Goal: Task Accomplishment & Management: Manage account settings

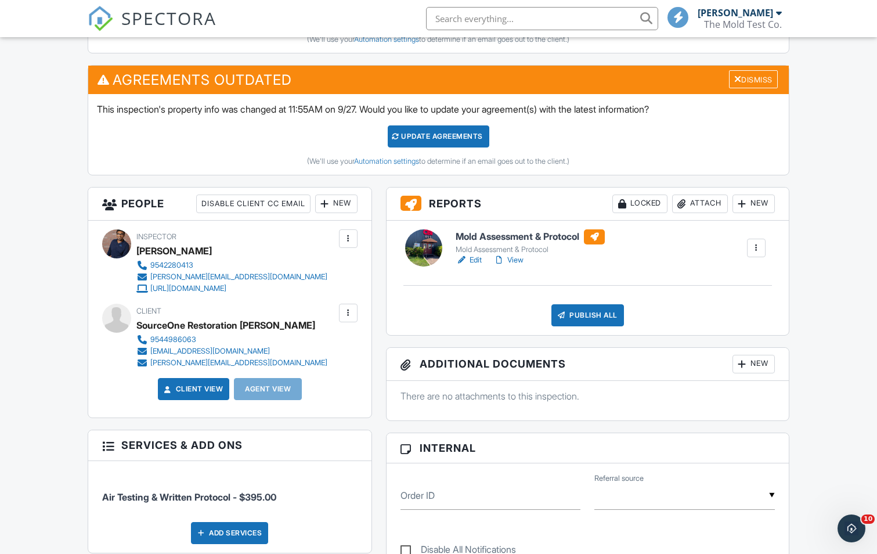
scroll to position [406, 0]
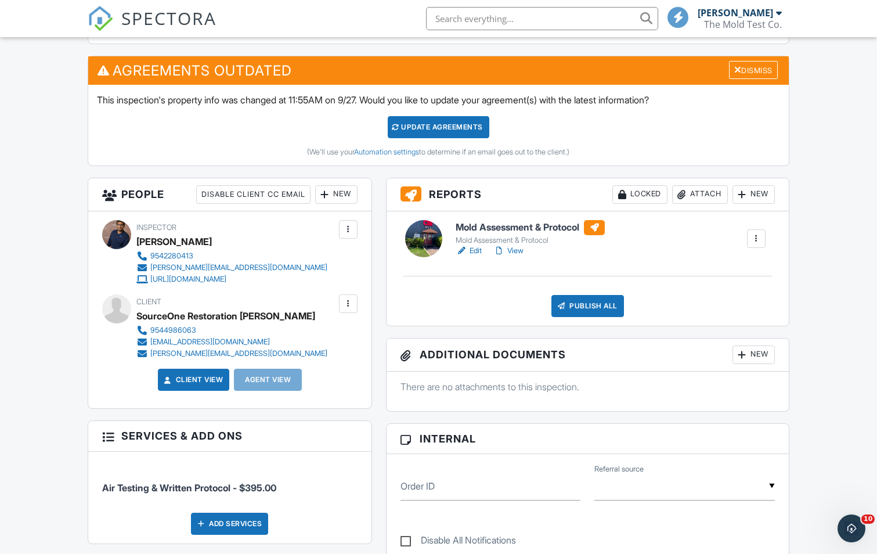
click at [524, 253] on link "View" at bounding box center [508, 251] width 30 height 12
click at [714, 194] on div "Attach" at bounding box center [700, 194] width 56 height 19
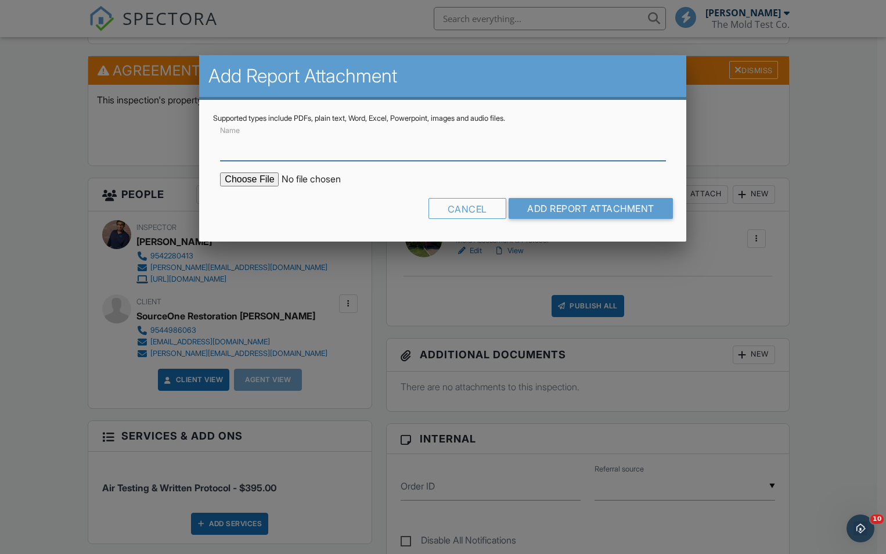
click at [390, 158] on input "Name" at bounding box center [442, 146] width 445 height 28
type input "Lab Analysis Results"
click at [254, 178] on input "file" at bounding box center [318, 179] width 197 height 14
type input "C:\fakepath\GetReport.pdf"
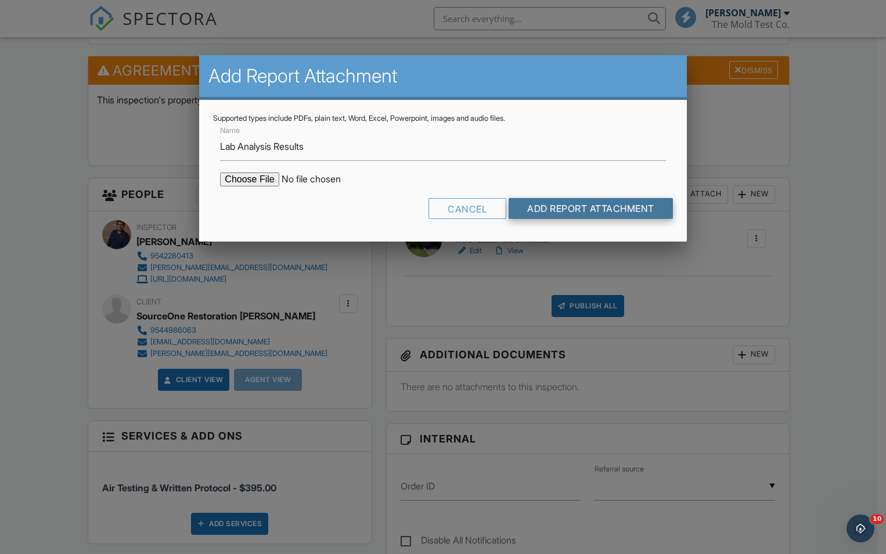
click at [558, 217] on input "Add Report Attachment" at bounding box center [590, 208] width 164 height 21
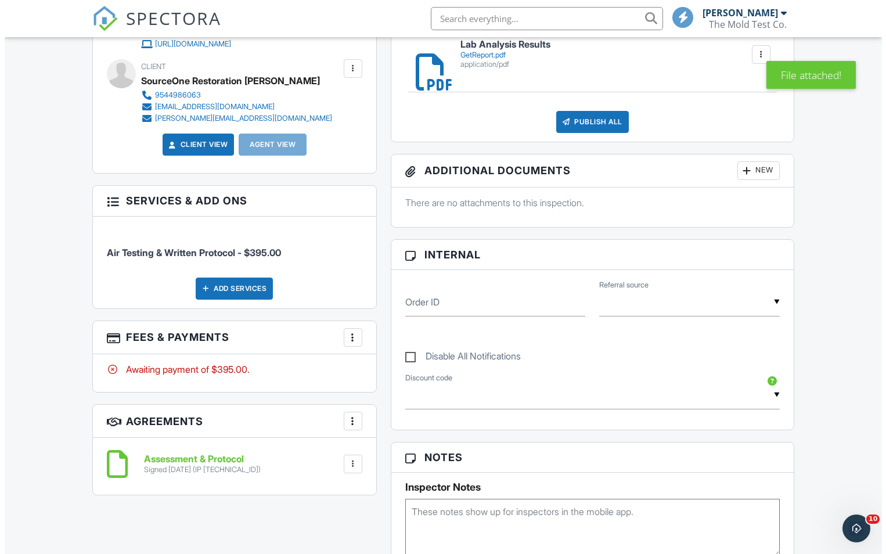
scroll to position [638, 0]
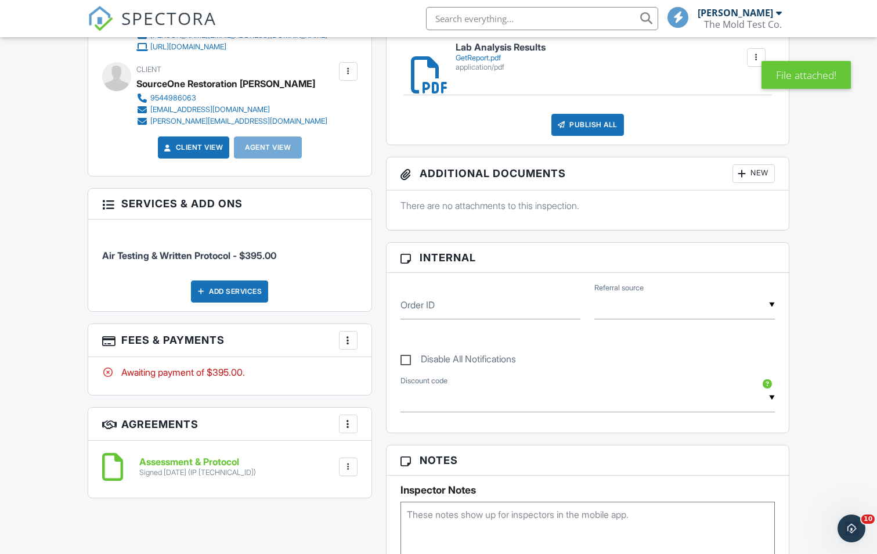
click at [344, 341] on div at bounding box center [348, 340] width 12 height 12
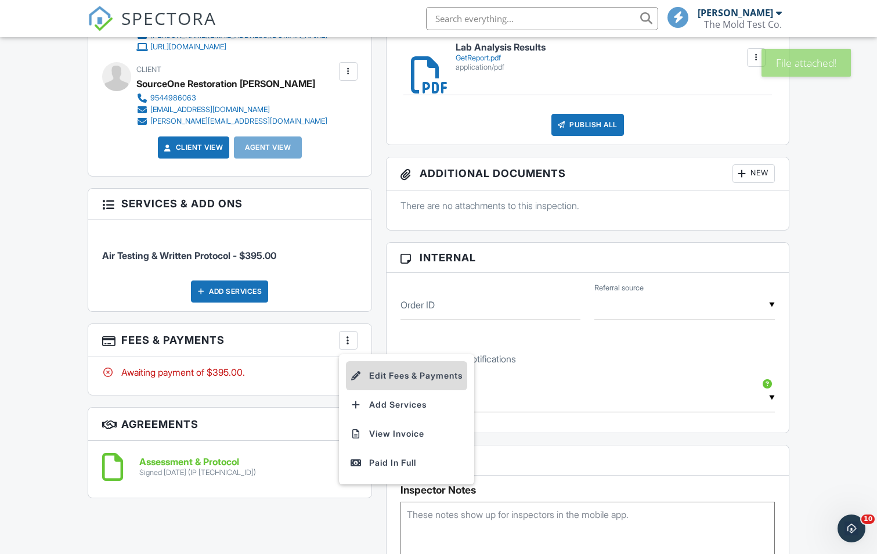
click at [380, 373] on li "Edit Fees & Payments" at bounding box center [406, 375] width 121 height 29
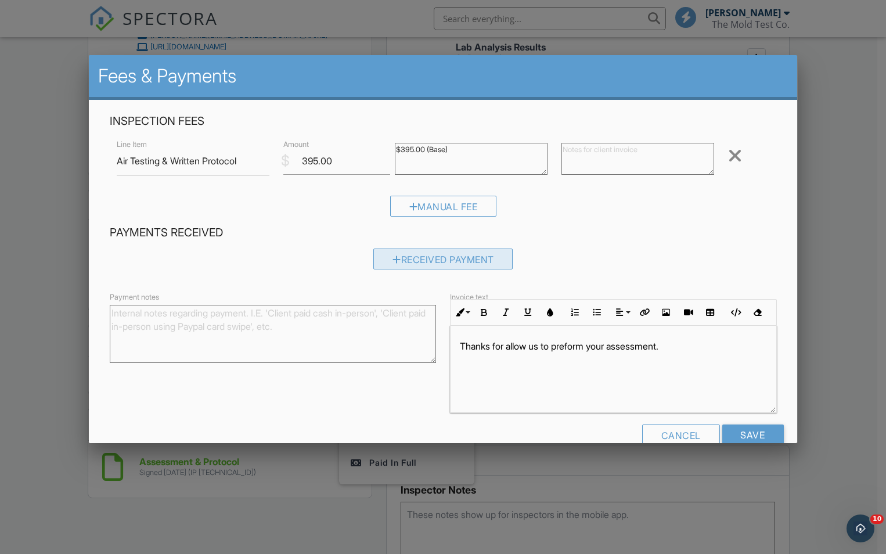
click at [427, 259] on div "Received Payment" at bounding box center [443, 258] width 140 height 21
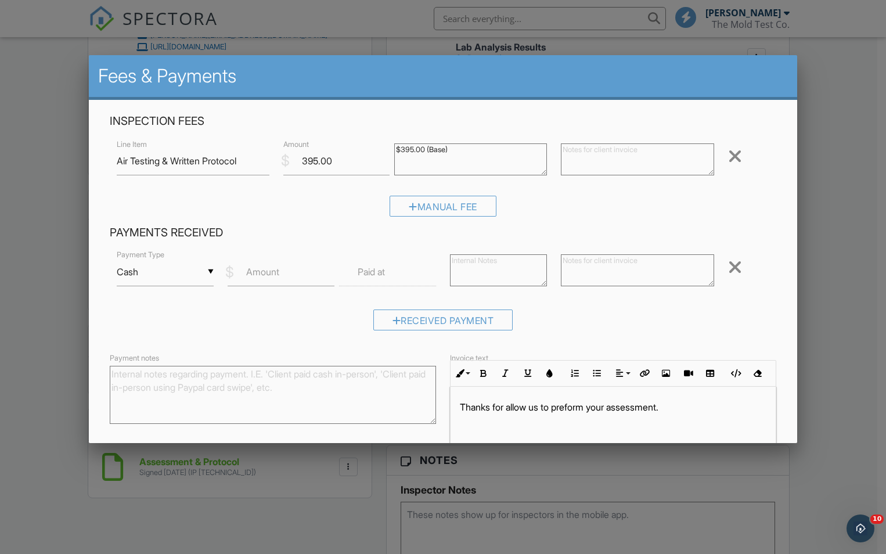
click at [723, 257] on div "▼ Cash Cash Check On-Site Card Other Cash Check On-Site Card Other Payment Type…" at bounding box center [443, 272] width 667 height 49
click at [728, 266] on div at bounding box center [735, 267] width 14 height 19
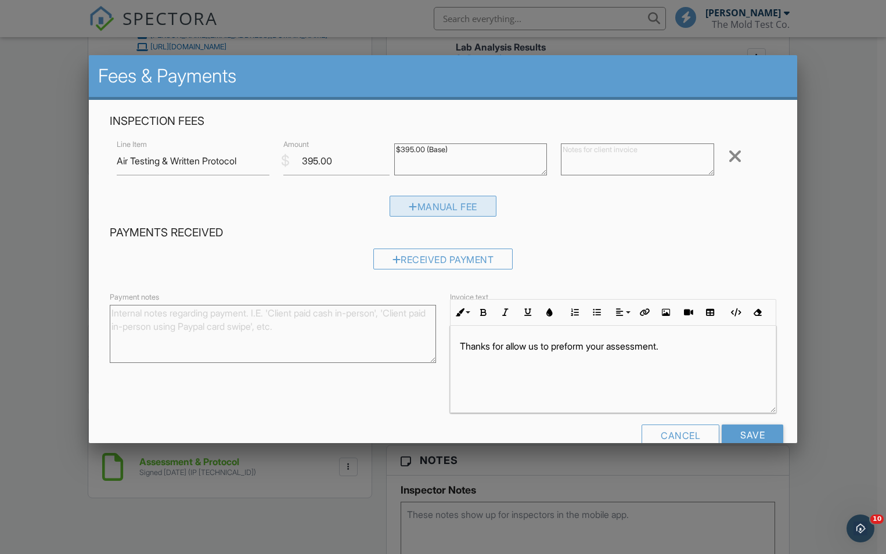
click at [459, 204] on div "Manual Fee" at bounding box center [442, 206] width 107 height 21
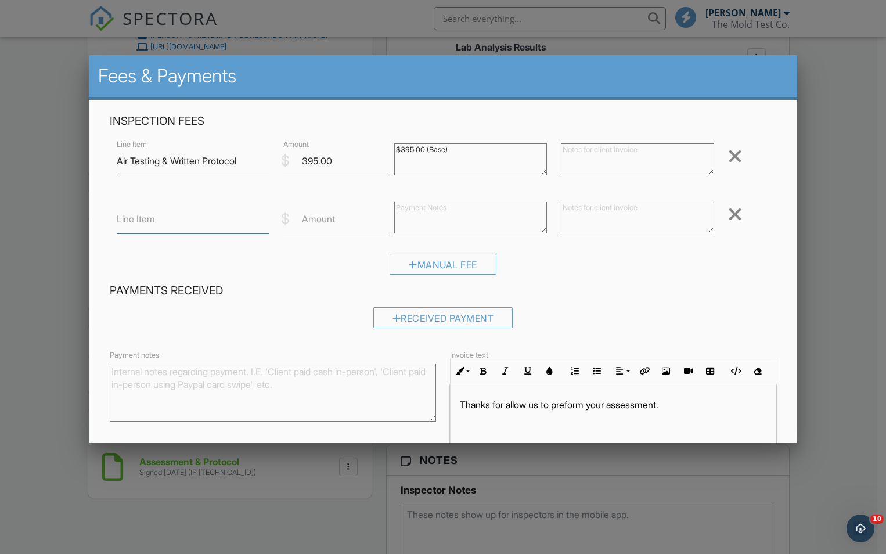
click at [189, 229] on input "Line Item" at bounding box center [193, 219] width 153 height 28
type input "Referral Discount"
click at [327, 226] on input "Amount" at bounding box center [336, 219] width 106 height 28
type input "-50.00"
click at [449, 215] on textarea at bounding box center [470, 217] width 153 height 32
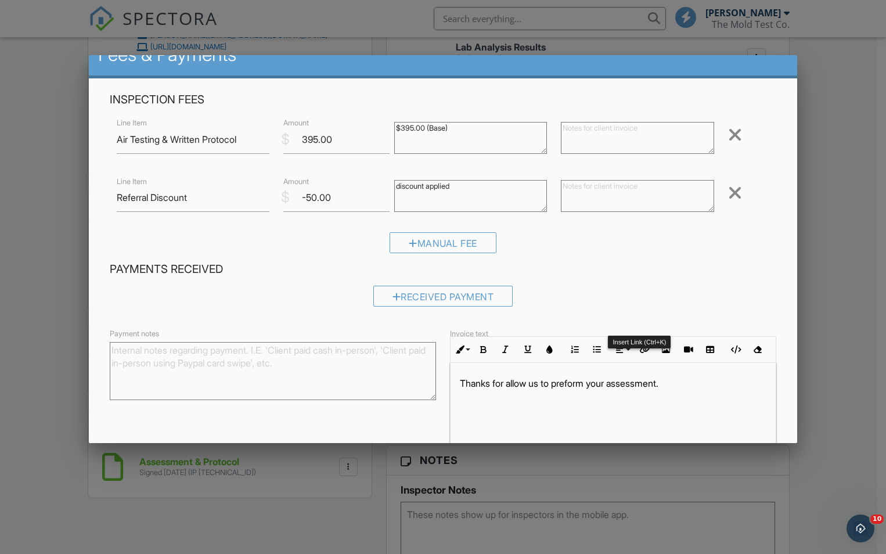
scroll to position [83, 0]
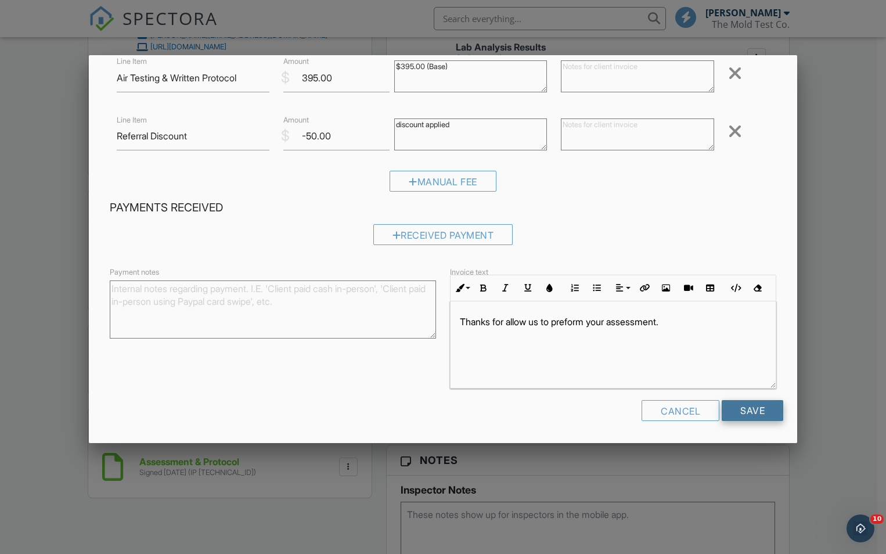
type textarea "discount applied"
click at [732, 410] on input "Save" at bounding box center [752, 410] width 62 height 21
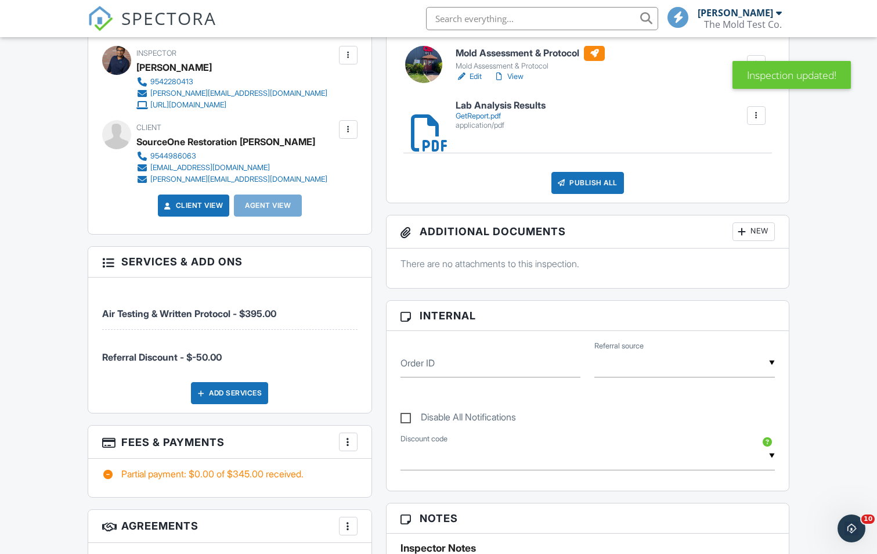
click at [347, 438] on div at bounding box center [348, 442] width 12 height 12
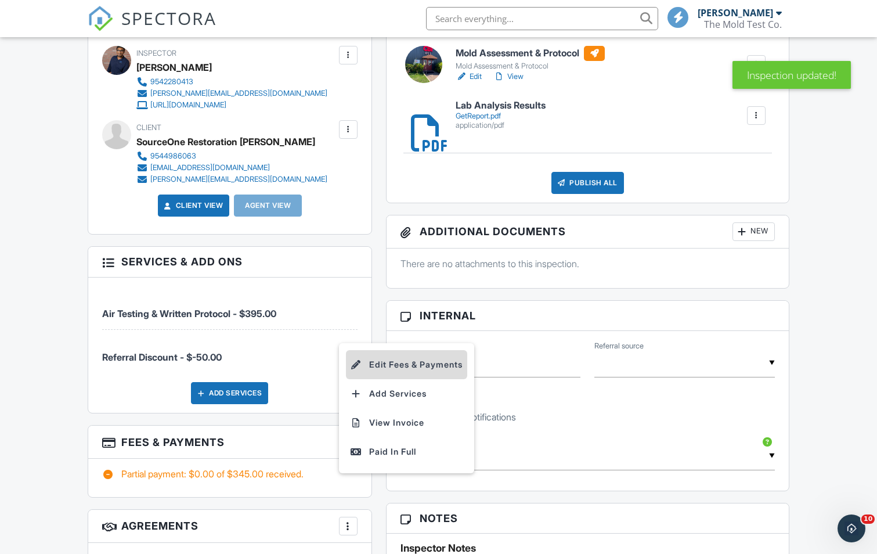
click at [417, 368] on li "Edit Fees & Payments" at bounding box center [406, 364] width 121 height 29
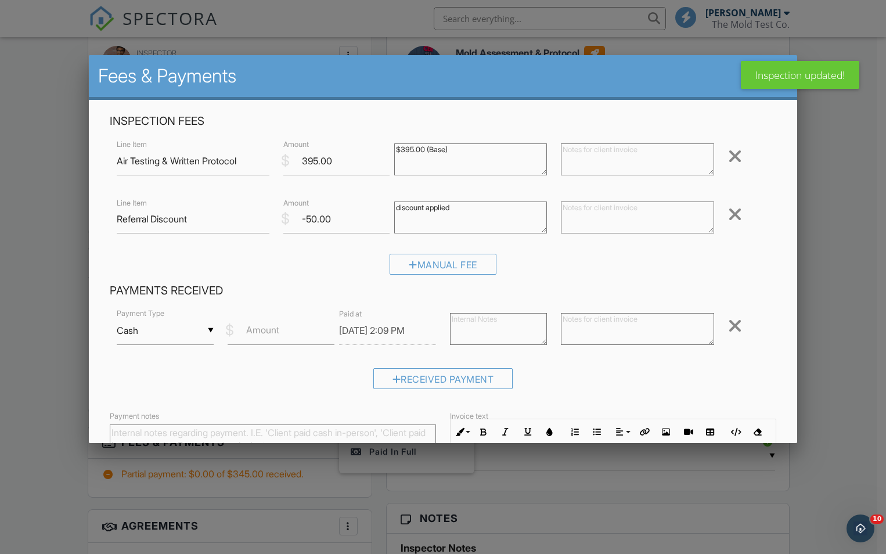
click at [730, 327] on div at bounding box center [735, 325] width 14 height 19
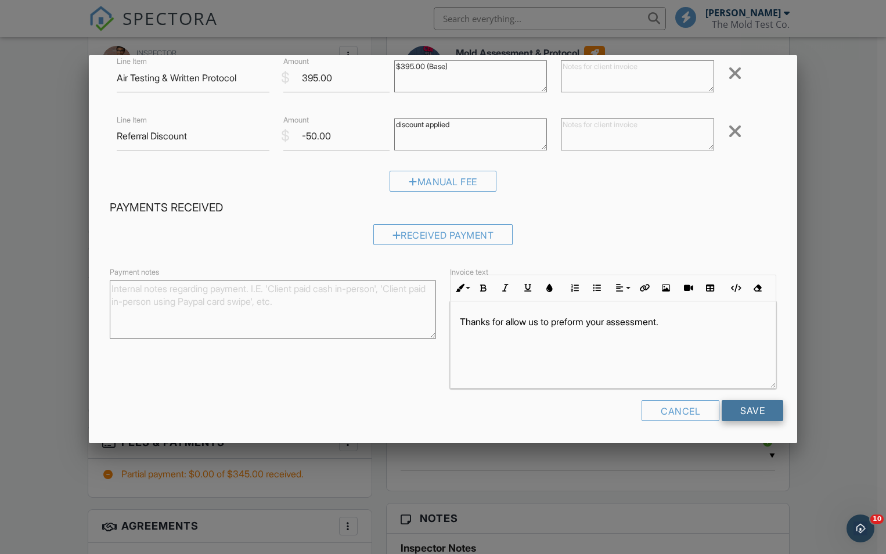
scroll to position [1, 0]
click at [749, 414] on input "Save" at bounding box center [752, 410] width 62 height 21
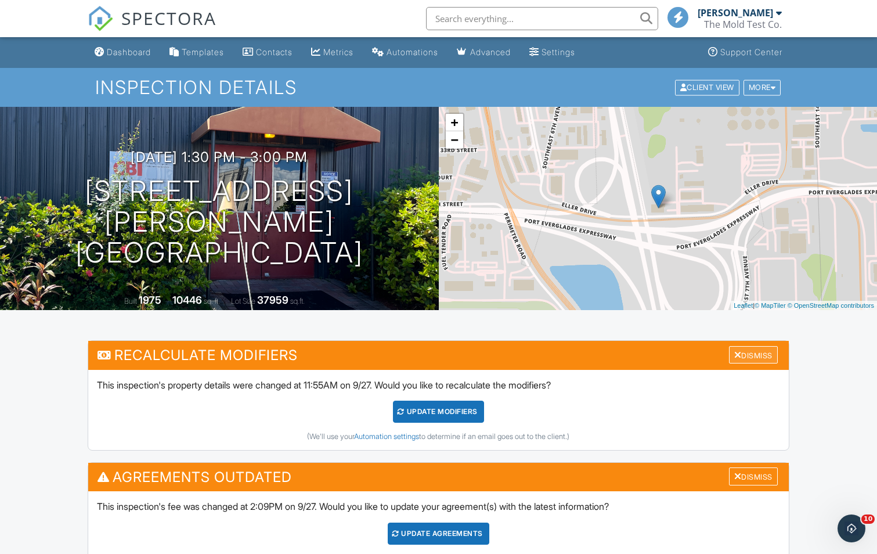
click at [762, 359] on div "Dismiss" at bounding box center [753, 355] width 49 height 18
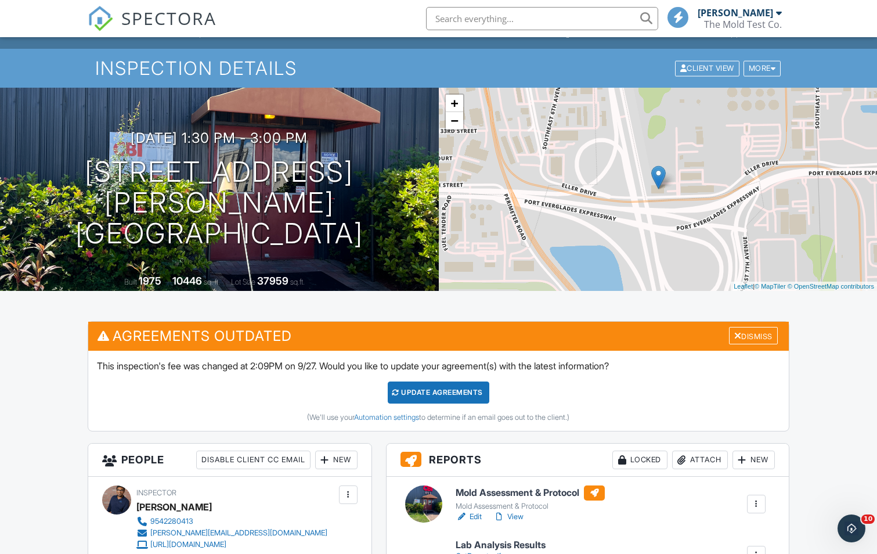
scroll to position [58, 0]
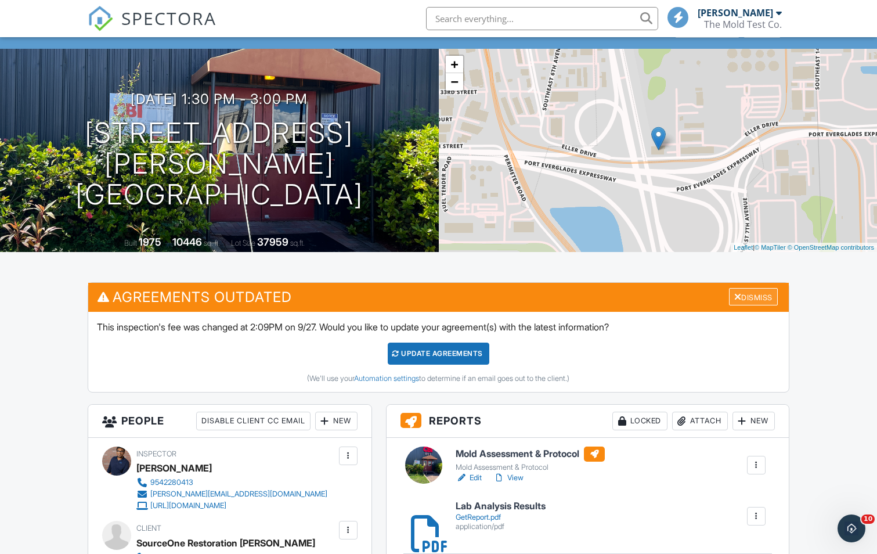
click at [768, 301] on div "Dismiss" at bounding box center [753, 297] width 49 height 18
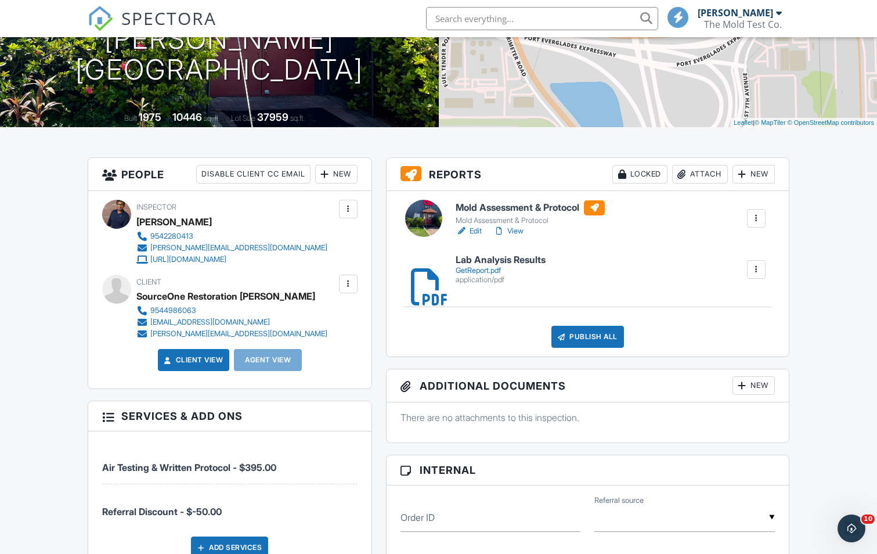
scroll to position [174, 0]
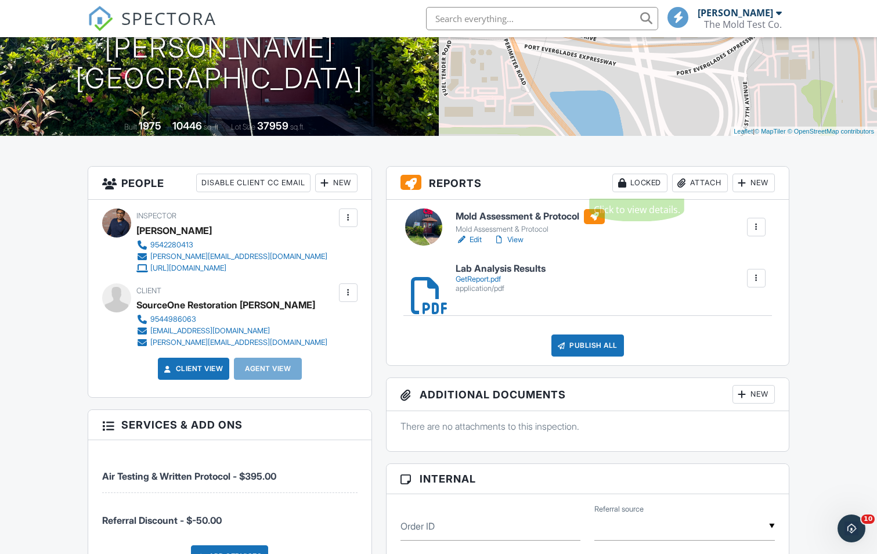
click at [655, 185] on div "Locked" at bounding box center [639, 183] width 55 height 19
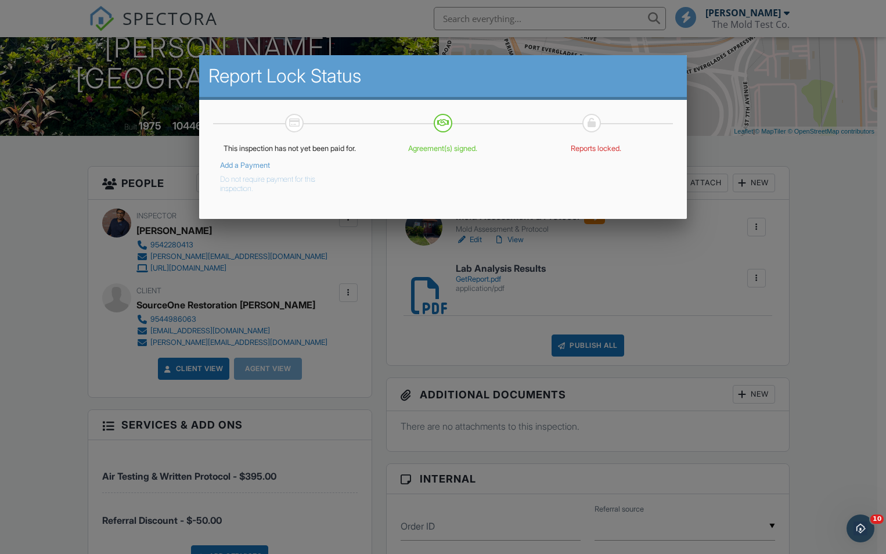
click at [260, 169] on link "Add a Payment" at bounding box center [245, 165] width 50 height 9
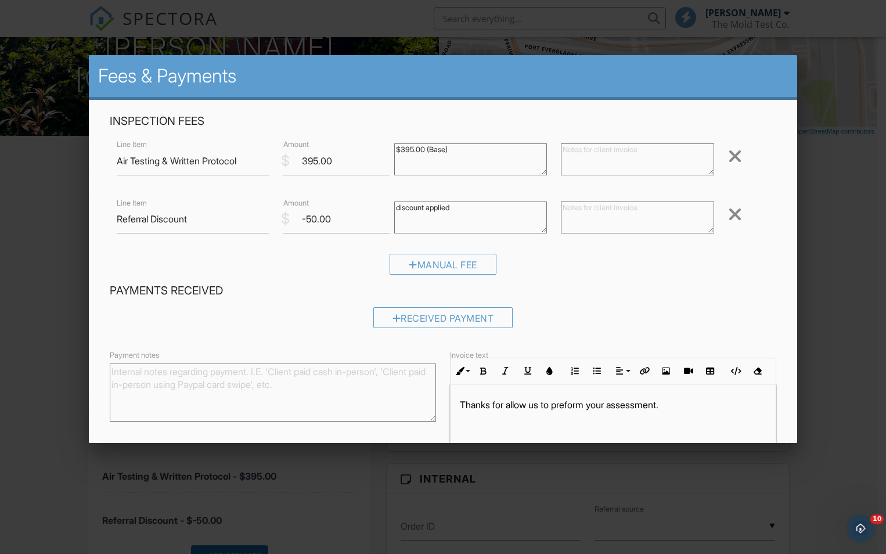
click at [58, 248] on div at bounding box center [443, 288] width 886 height 692
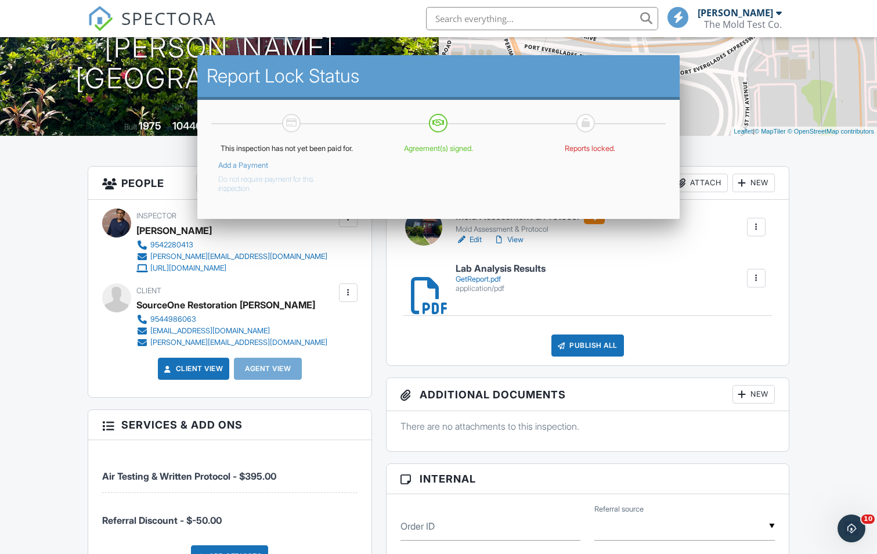
click at [283, 192] on button "Do not require payment for this inspection." at bounding box center [278, 181] width 120 height 23
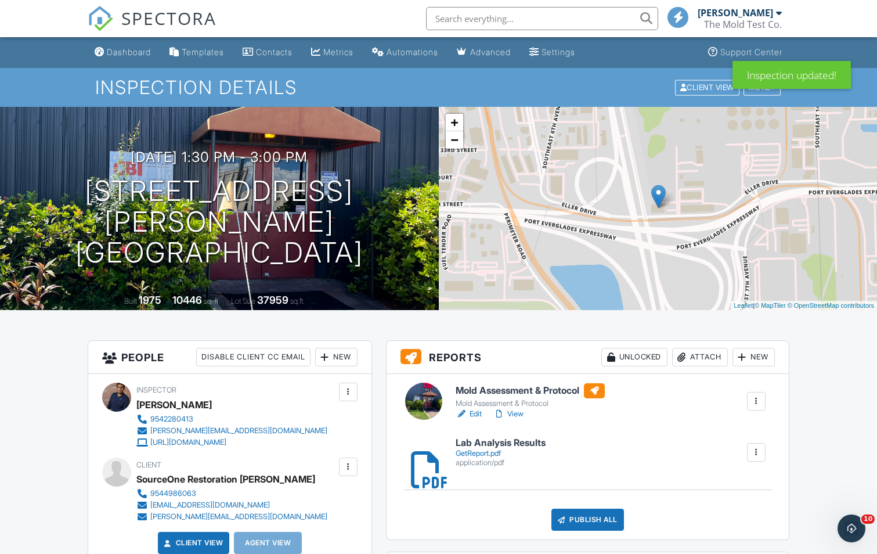
click at [474, 407] on div "Mold Assessment & Protocol" at bounding box center [530, 403] width 149 height 9
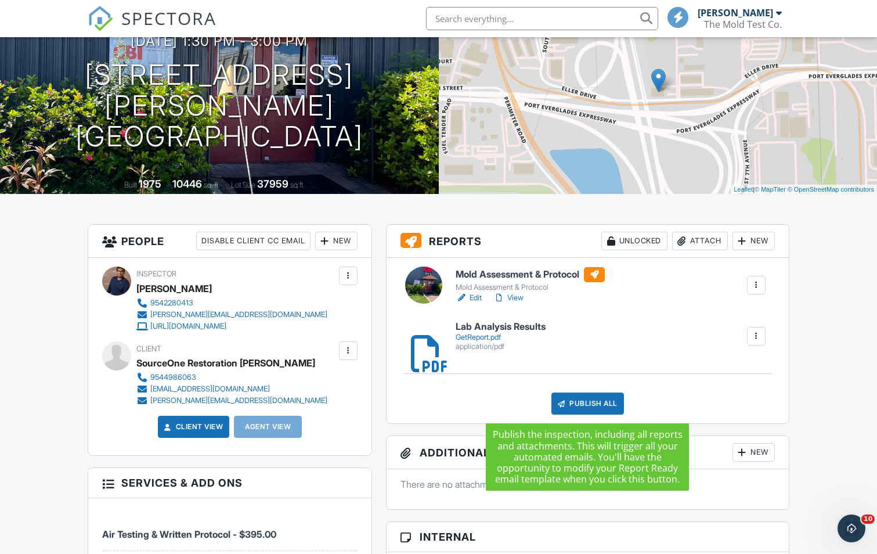
click at [585, 404] on div "Publish All" at bounding box center [587, 403] width 73 height 22
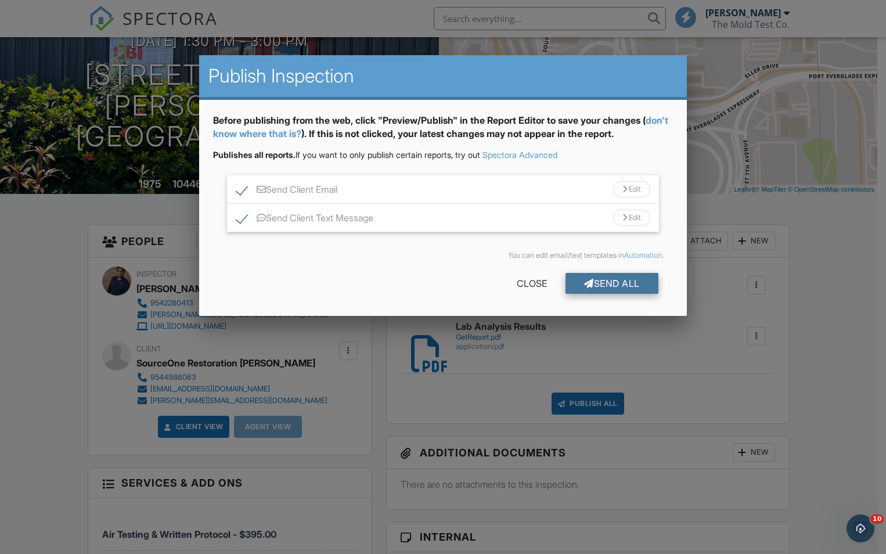
click at [572, 277] on div "Send All" at bounding box center [611, 283] width 93 height 21
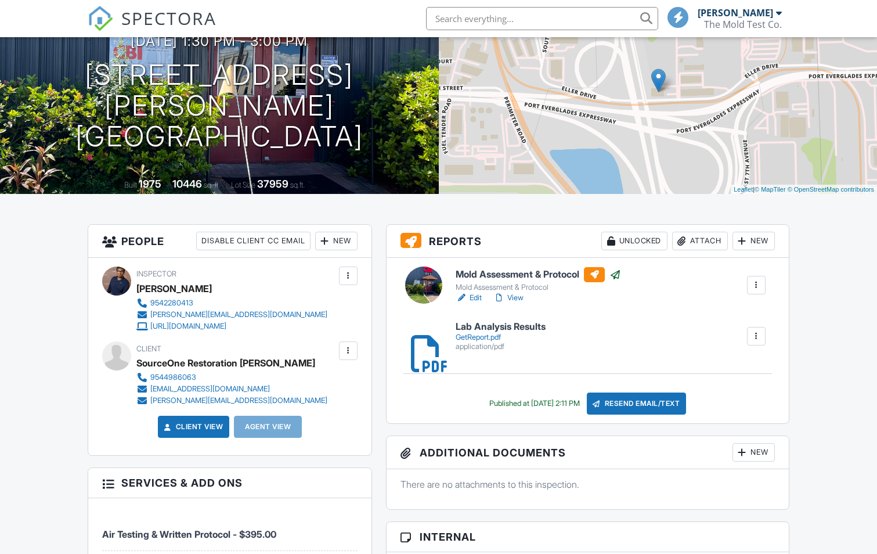
scroll to position [116, 0]
click at [769, 16] on div "[PERSON_NAME]" at bounding box center [735, 13] width 75 height 12
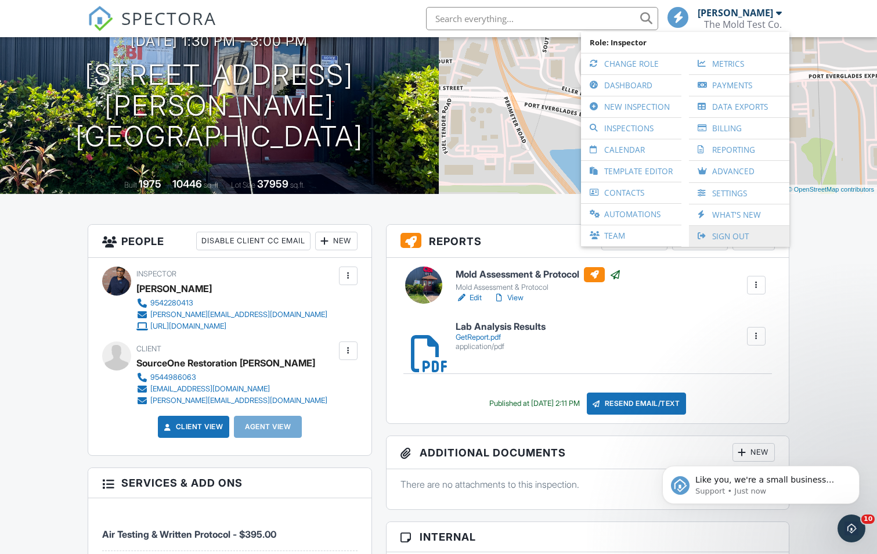
scroll to position [0, 0]
click at [736, 240] on link "Sign Out" at bounding box center [739, 236] width 89 height 21
